Goal: Book appointment/travel/reservation

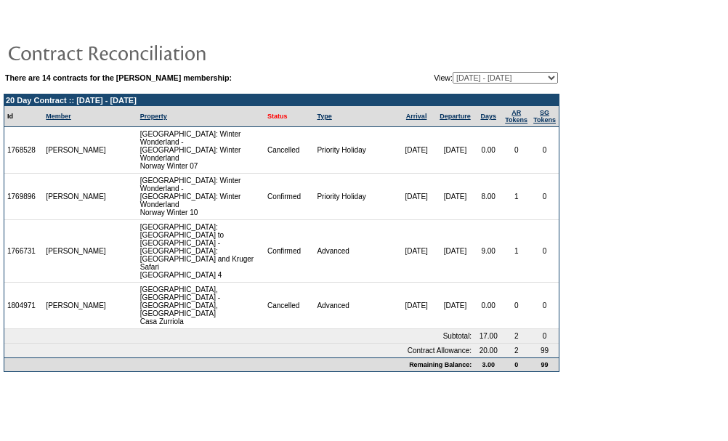
click at [267, 120] on link "Status" at bounding box center [277, 116] width 20 height 7
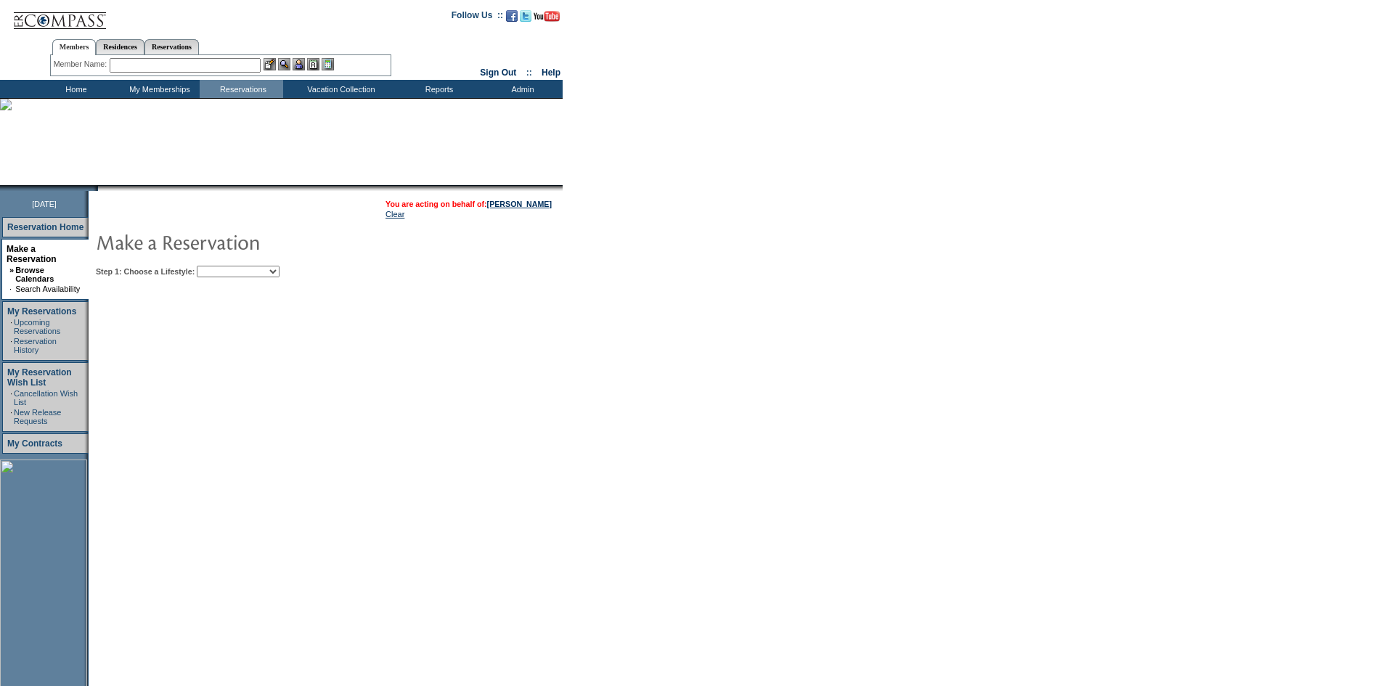
click at [280, 277] on select "Beach Leisure Metropolitan Mountain OIAL for Adventure OIAL for Couples OIAL fo…" at bounding box center [238, 272] width 83 height 12
select select "Leisure"
click at [221, 267] on select "Beach Leisure Metropolitan Mountain OIAL for Adventure OIAL for Couples OIAL fo…" at bounding box center [238, 272] width 83 height 12
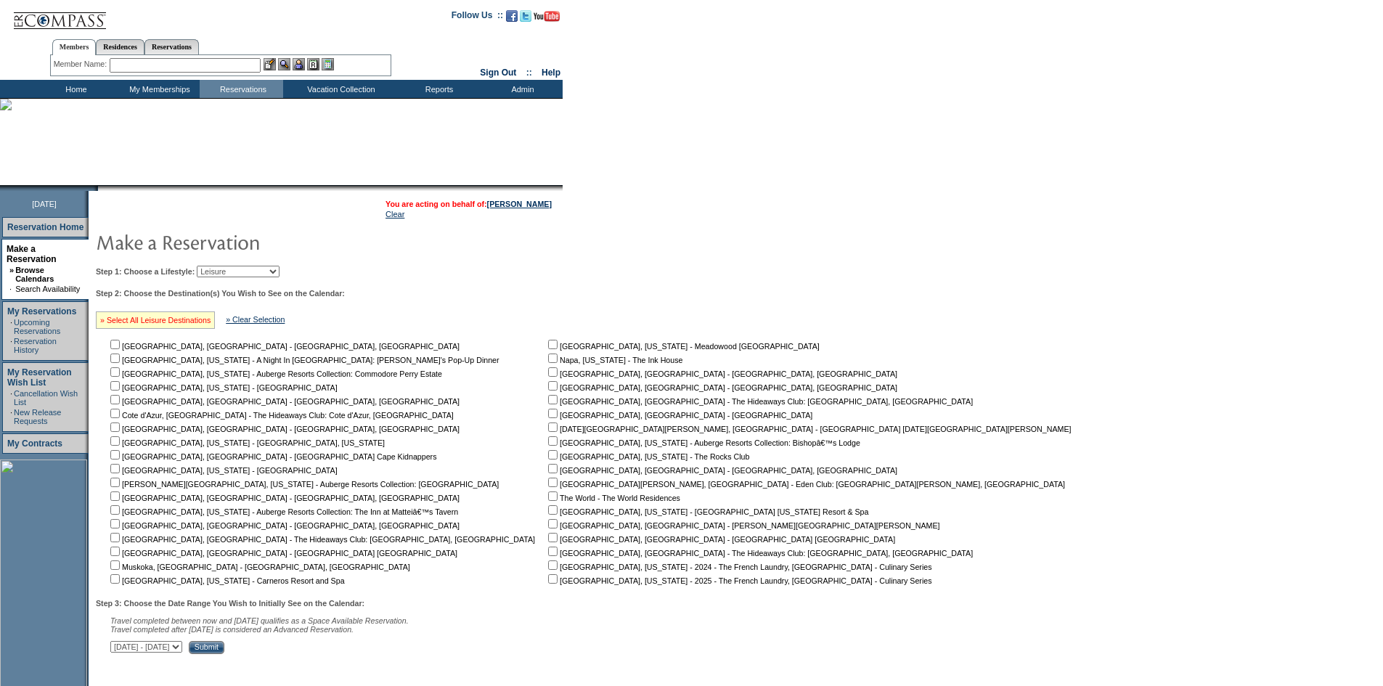
click at [195, 325] on link "» Select All Leisure Destinations" at bounding box center [155, 320] width 110 height 9
checkbox input "true"
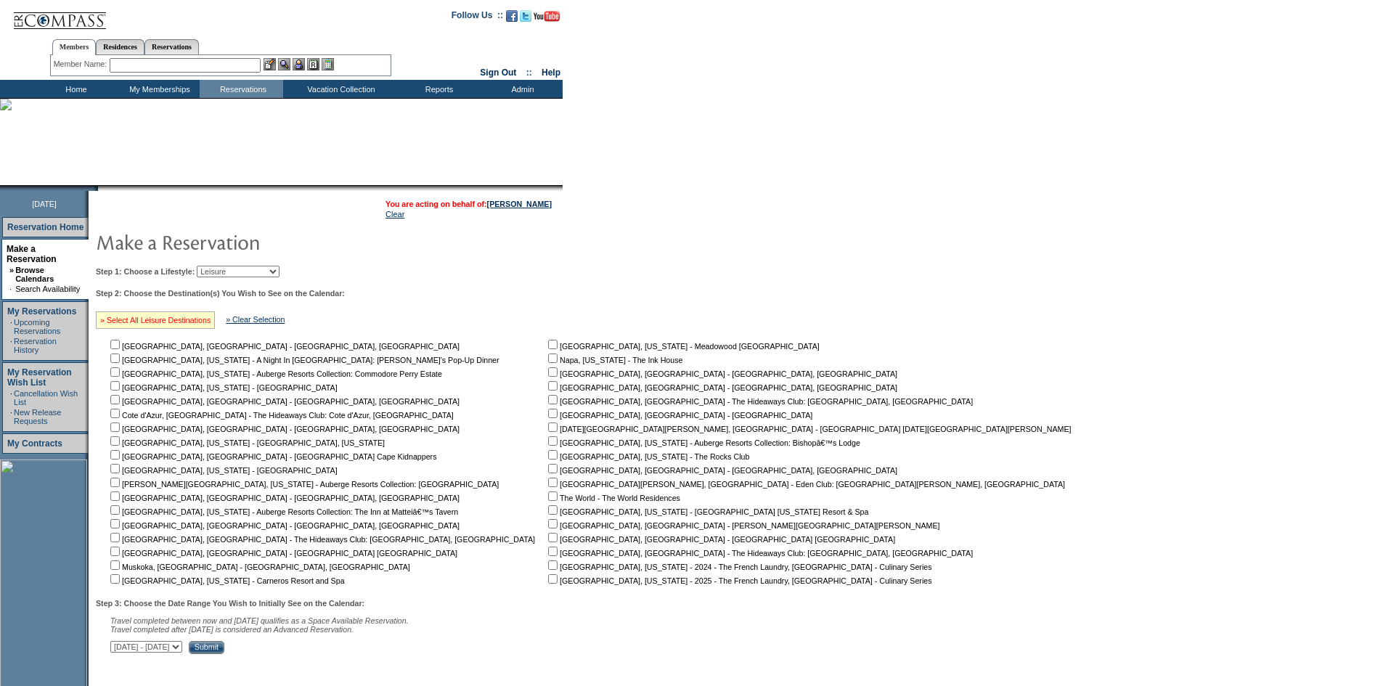
checkbox input "true"
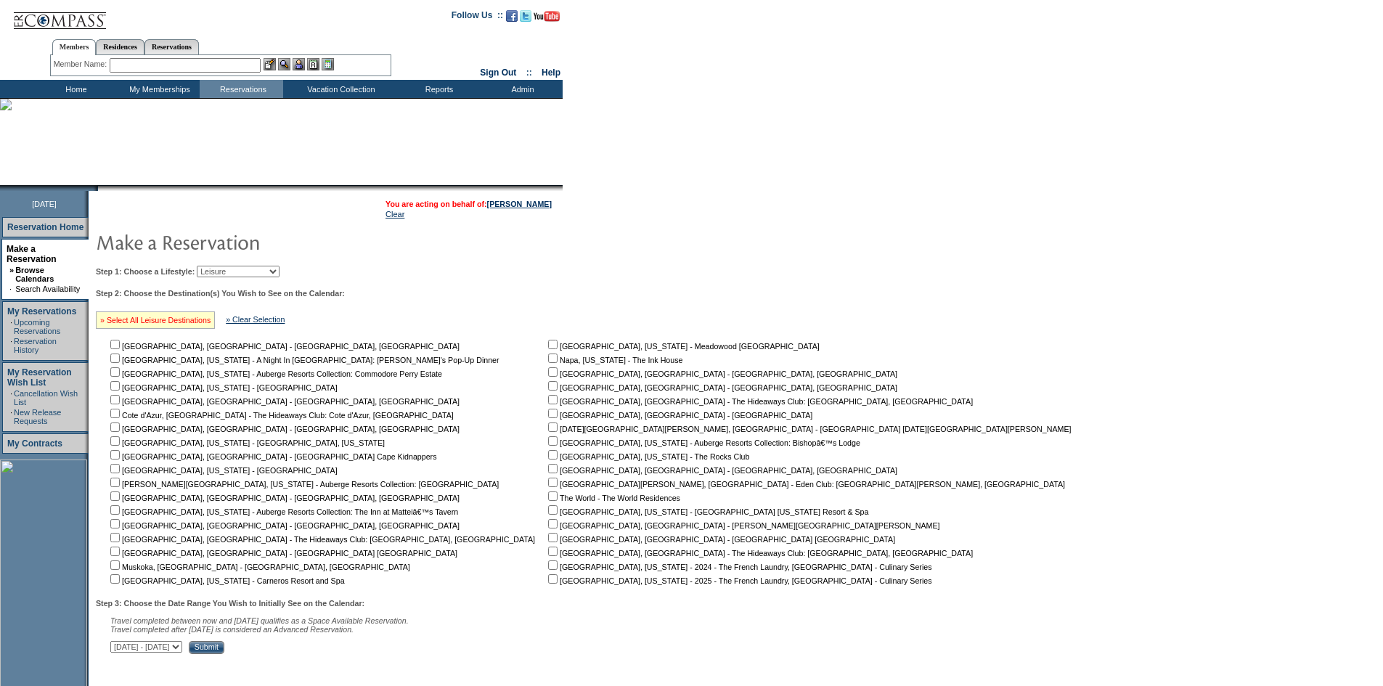
checkbox input "true"
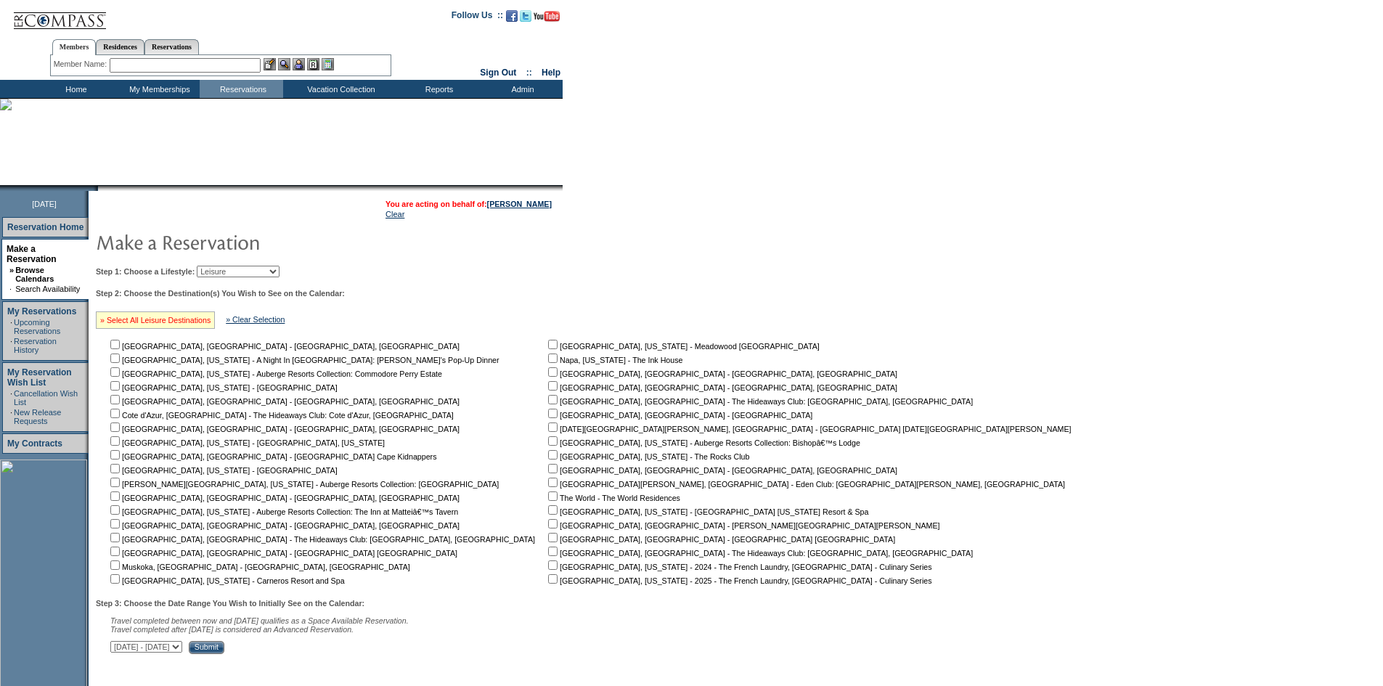
checkbox input "true"
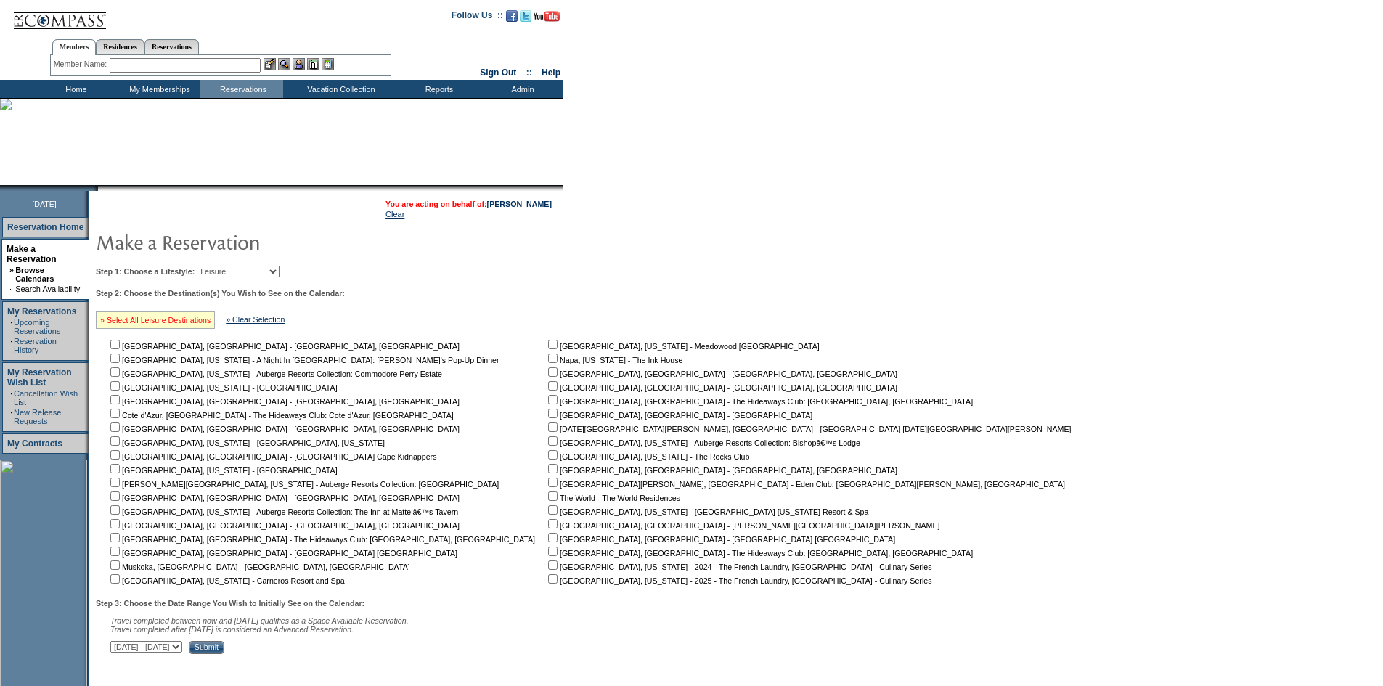
checkbox input "true"
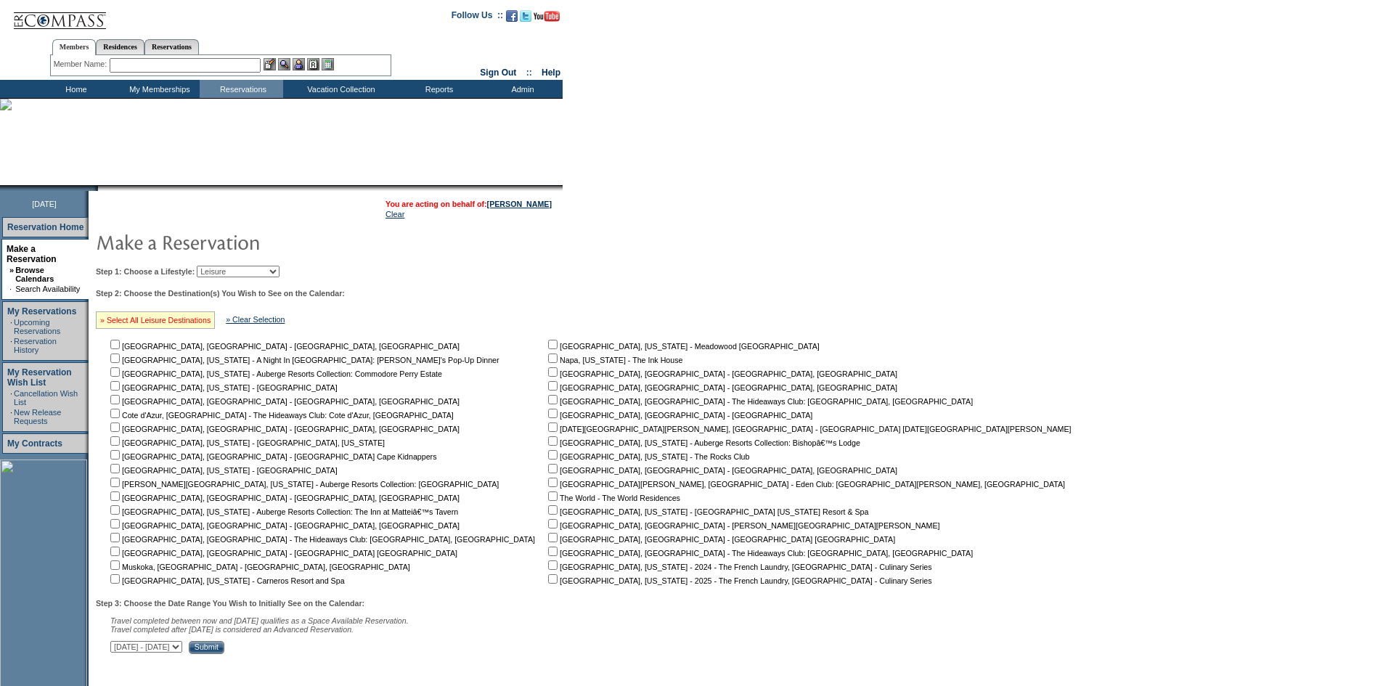
checkbox input "true"
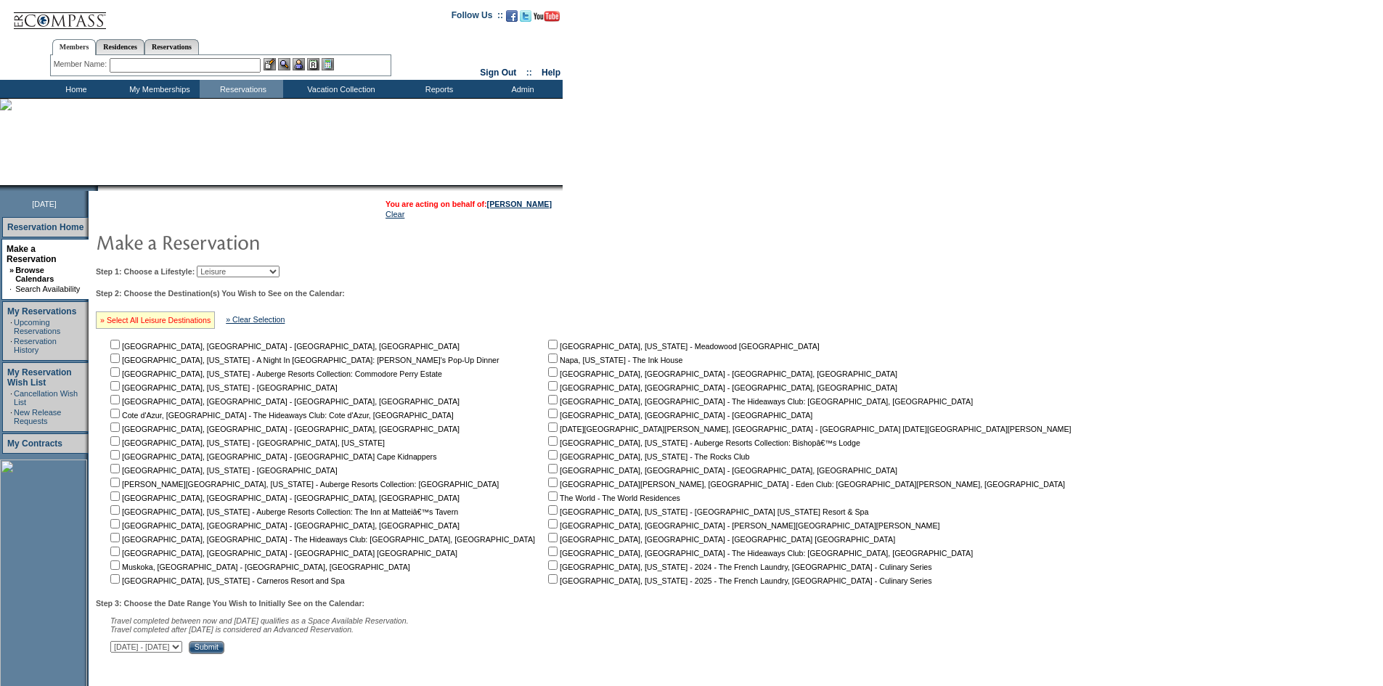
checkbox input "true"
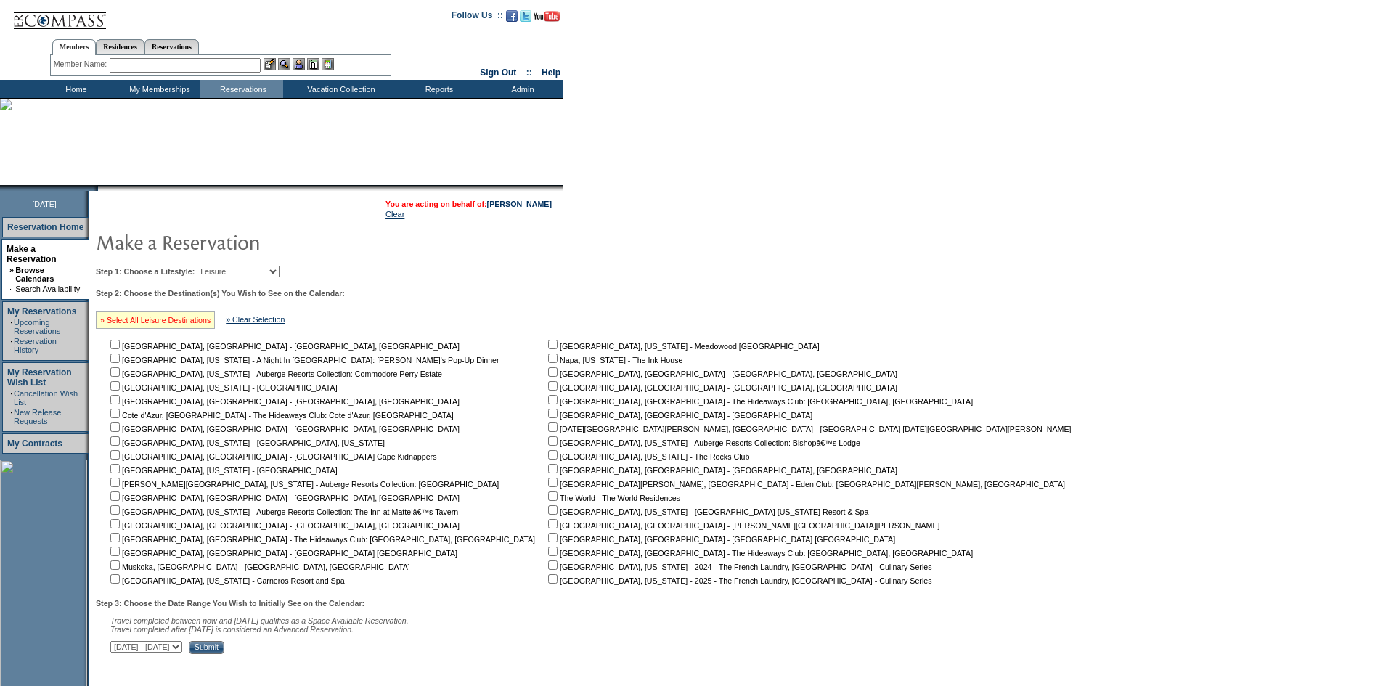
checkbox input "true"
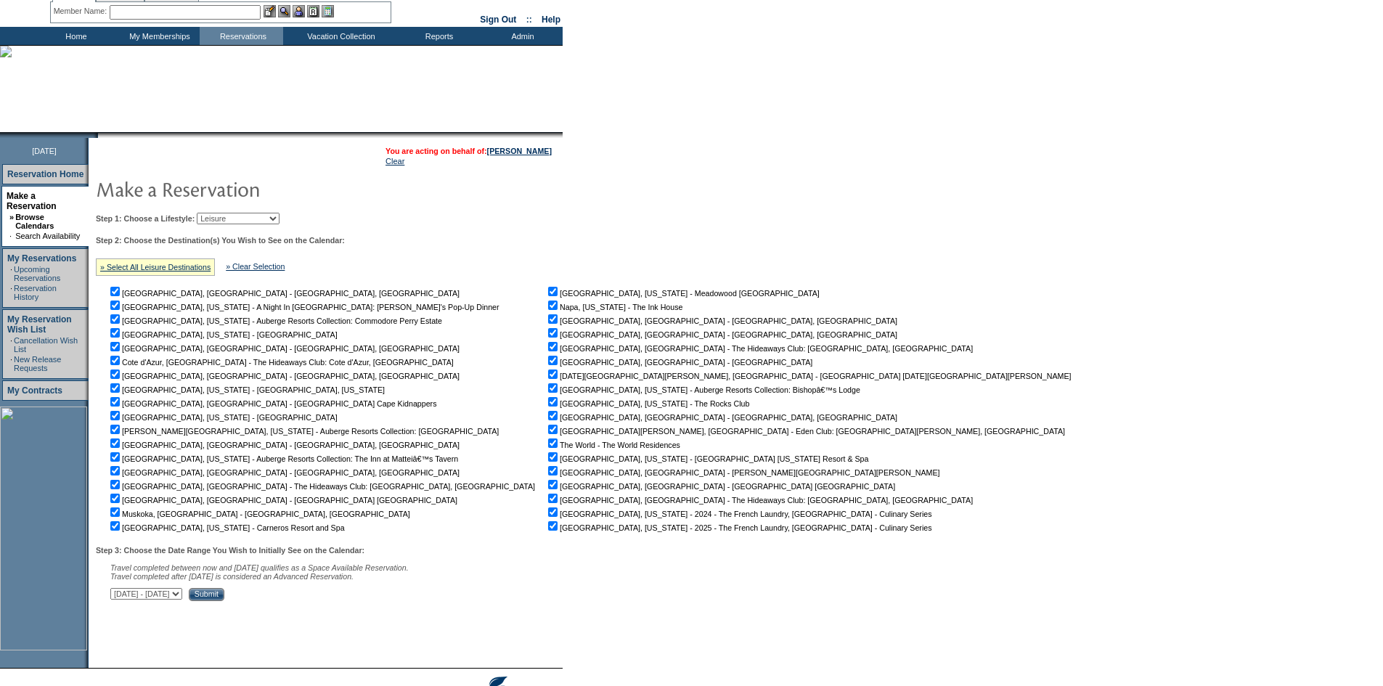
scroll to position [106, 0]
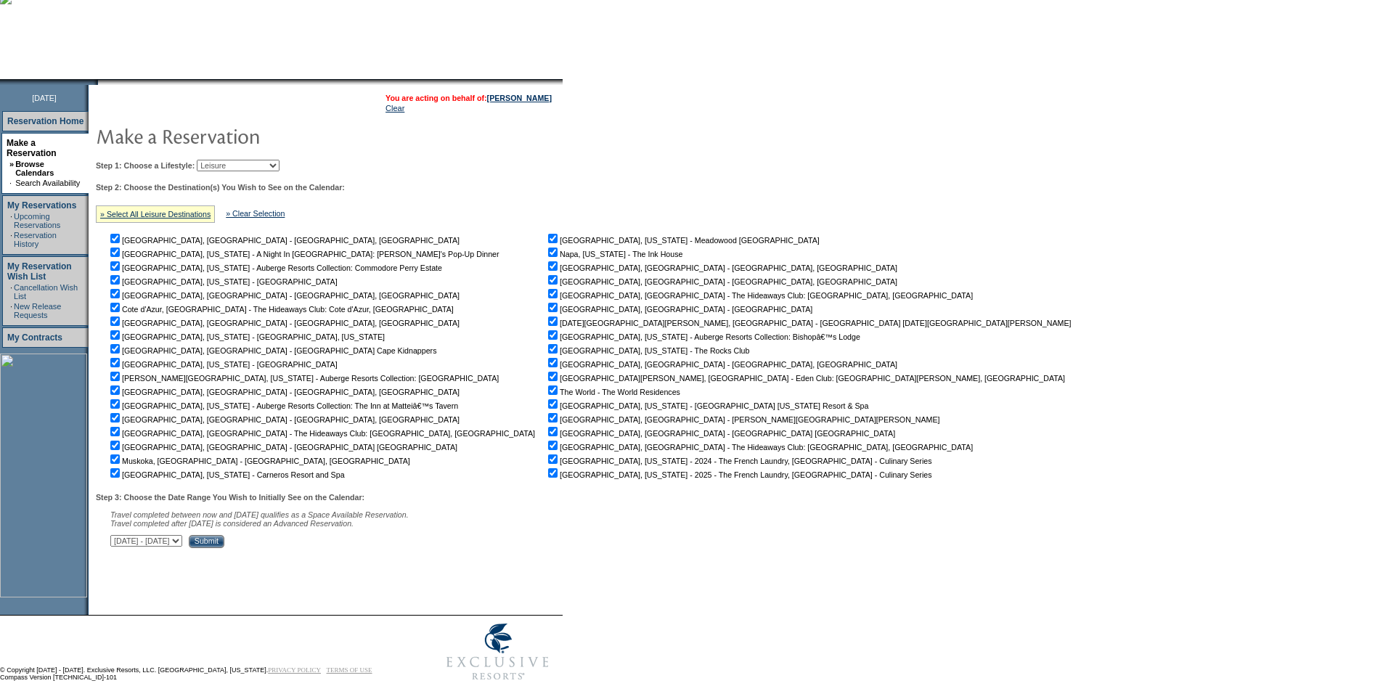
click at [224, 545] on input "Submit" at bounding box center [207, 541] width 36 height 13
